Goal: Information Seeking & Learning: Find specific fact

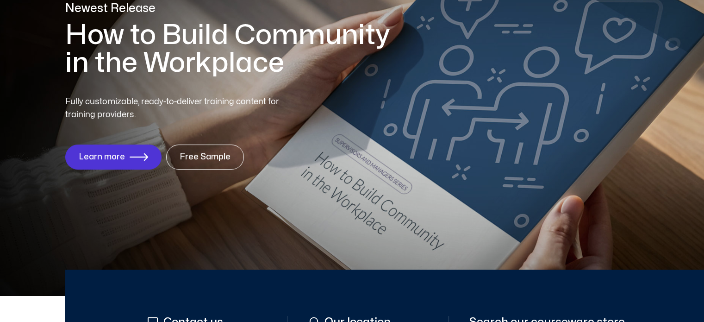
scroll to position [278, 0]
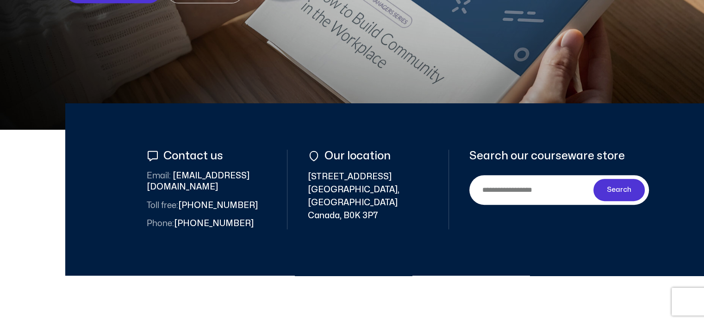
click at [516, 192] on input "Search" at bounding box center [533, 189] width 120 height 21
type input "**********"
click at [620, 185] on span "Search" at bounding box center [619, 189] width 25 height 11
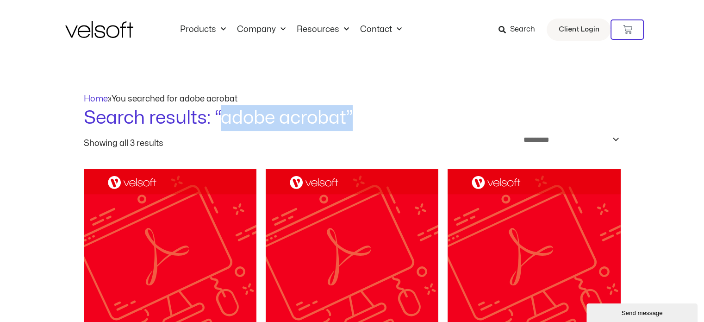
drag, startPoint x: 224, startPoint y: 115, endPoint x: 376, endPoint y: 116, distance: 151.8
click at [375, 116] on h1 "Search results: “adobe acrobat”" at bounding box center [352, 118] width 537 height 26
